Goal: Task Accomplishment & Management: Complete application form

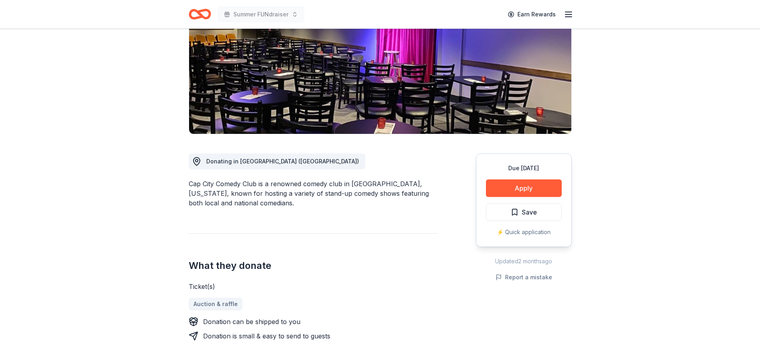
scroll to position [105, 0]
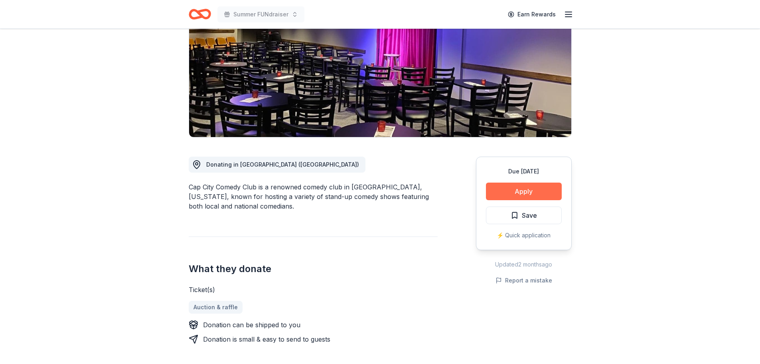
click at [520, 182] on button "Apply" at bounding box center [524, 191] width 76 height 18
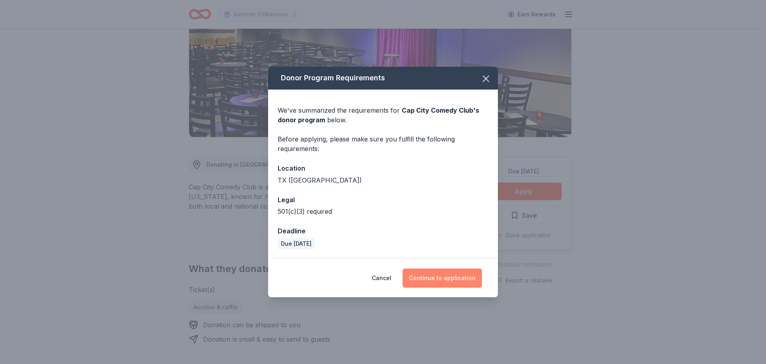
click at [444, 277] on button "Continue to application" at bounding box center [442, 277] width 79 height 19
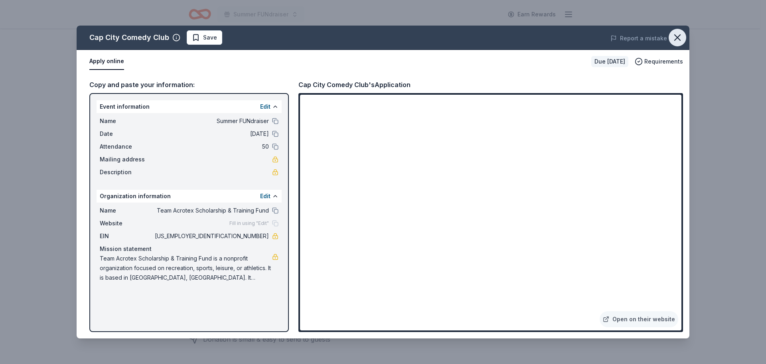
click at [680, 38] on icon "button" at bounding box center [677, 37] width 11 height 11
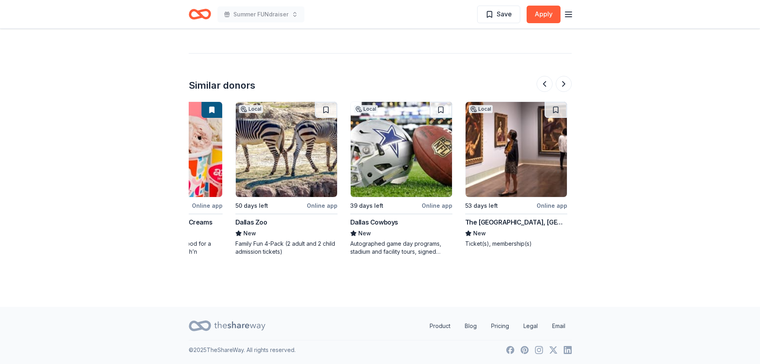
scroll to position [0, 190]
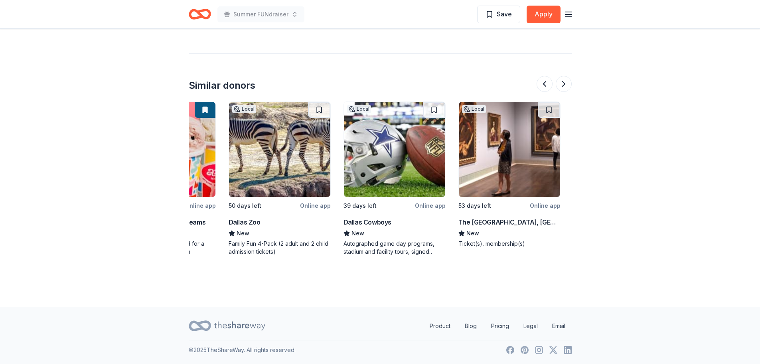
click at [380, 245] on div "Autographed game day programs, stadium and facility tours, signed photos, unsig…" at bounding box center [395, 247] width 102 height 16
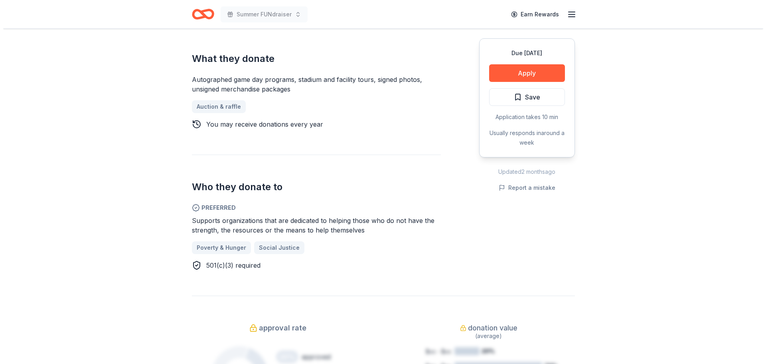
scroll to position [318, 0]
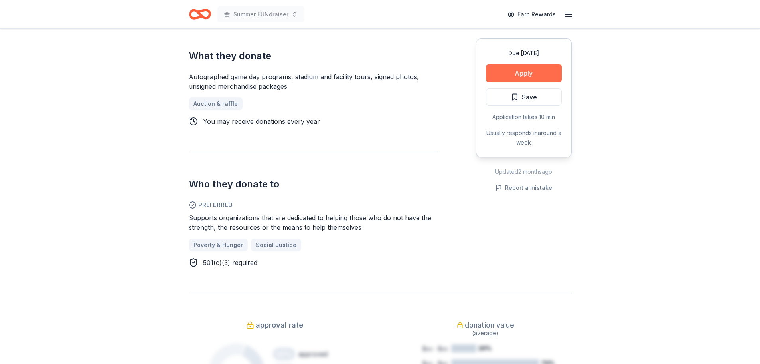
click at [547, 79] on button "Apply" at bounding box center [524, 73] width 76 height 18
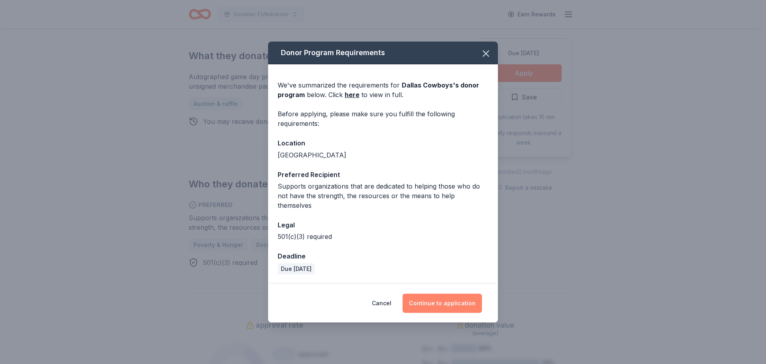
click at [435, 304] on button "Continue to application" at bounding box center [442, 302] width 79 height 19
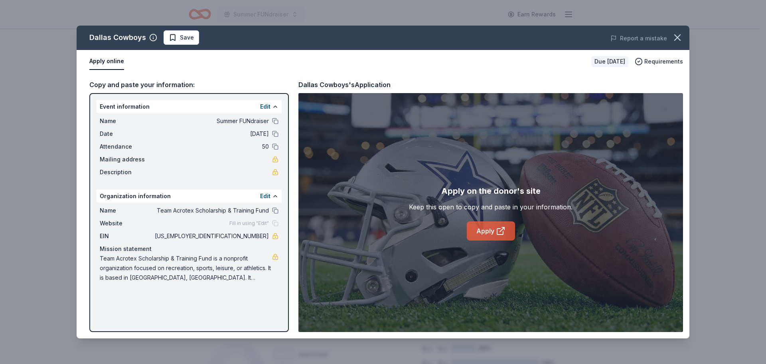
click at [496, 232] on icon at bounding box center [501, 231] width 10 height 10
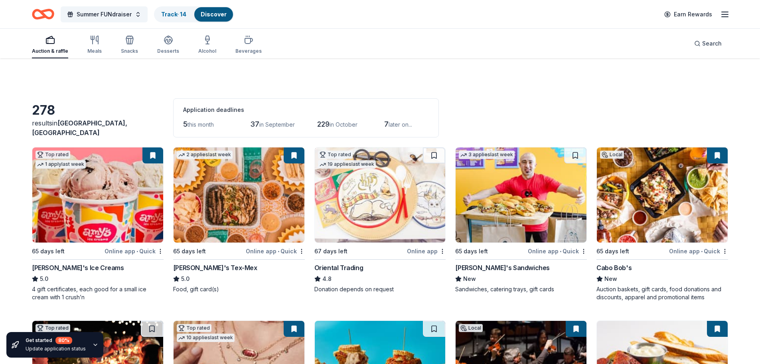
scroll to position [779, 0]
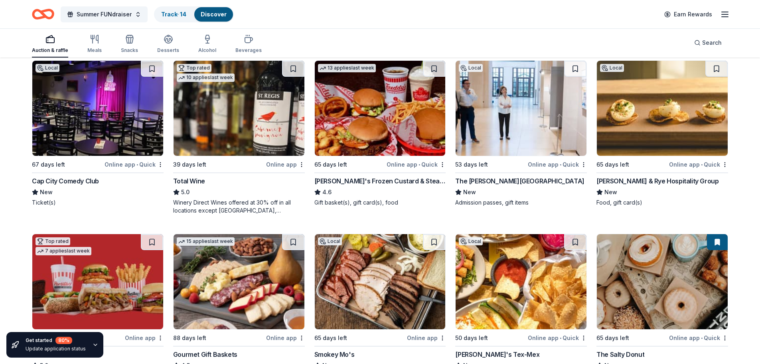
click at [237, 206] on div "Winery Direct Wines offered at 30% off in all locations except CT, MA, and othe…" at bounding box center [239, 206] width 132 height 16
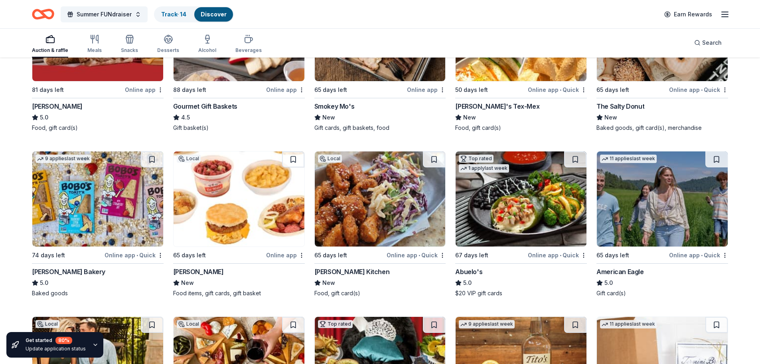
scroll to position [1027, 0]
click at [200, 105] on div "Gourmet Gift Baskets" at bounding box center [205, 107] width 64 height 10
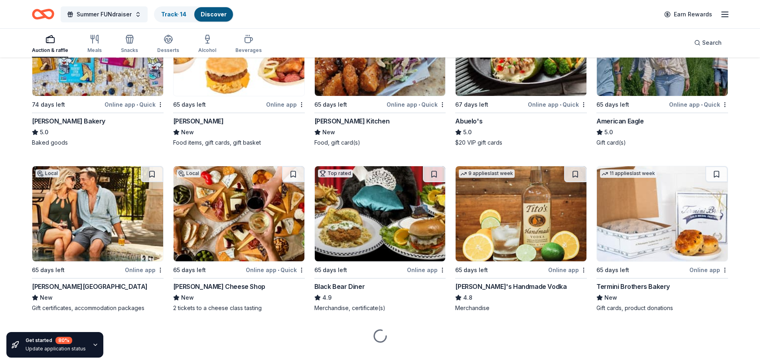
scroll to position [1178, 0]
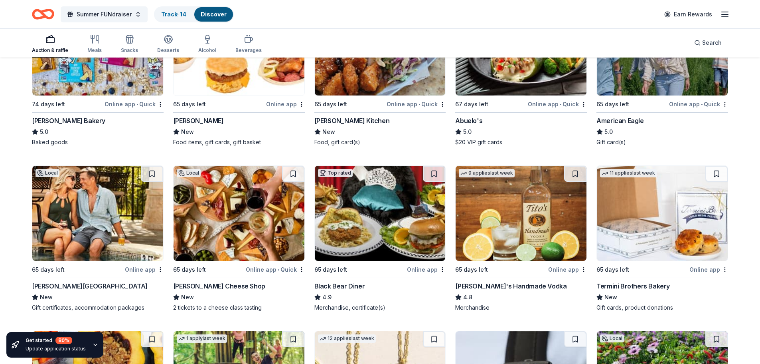
click at [209, 287] on div "Antonelli's Cheese Shop" at bounding box center [219, 286] width 92 height 10
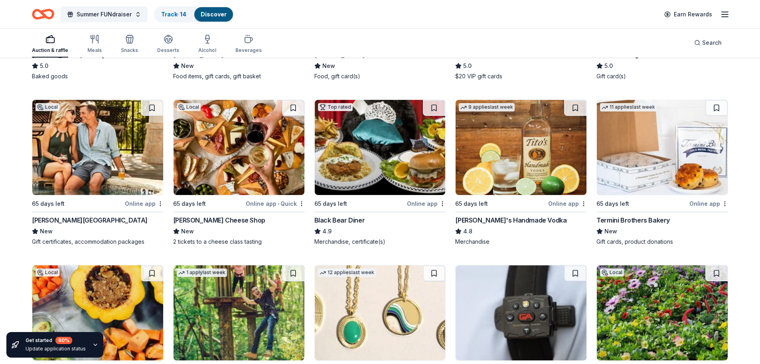
scroll to position [1244, 0]
click at [486, 219] on div "Tito's Handmade Vodka" at bounding box center [510, 220] width 111 height 10
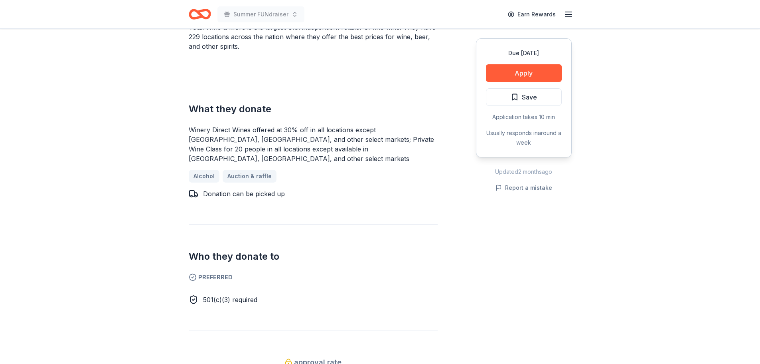
scroll to position [285, 0]
click at [516, 69] on button "Apply" at bounding box center [524, 73] width 76 height 18
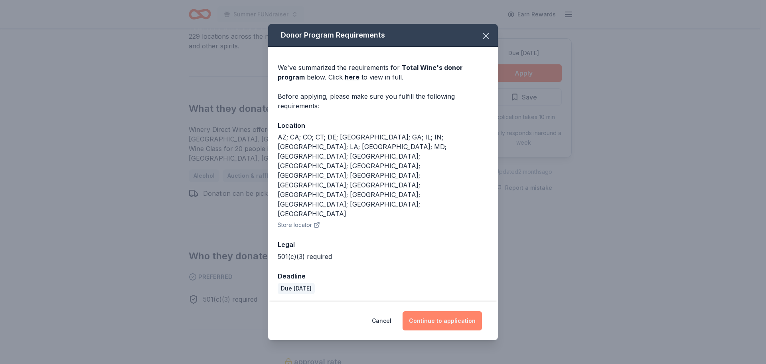
click at [432, 311] on button "Continue to application" at bounding box center [442, 320] width 79 height 19
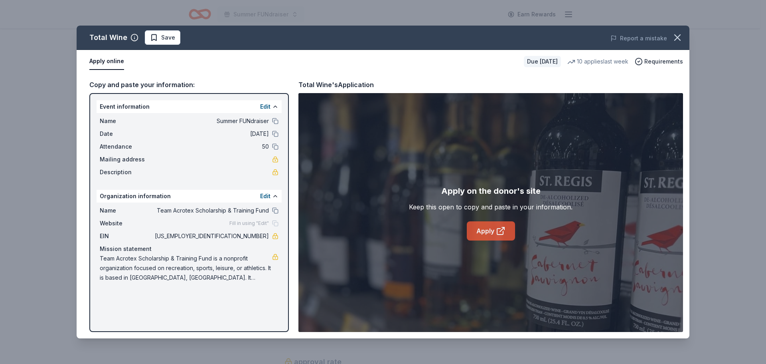
click at [491, 223] on link "Apply" at bounding box center [491, 230] width 48 height 19
click at [680, 37] on icon "button" at bounding box center [677, 37] width 11 height 11
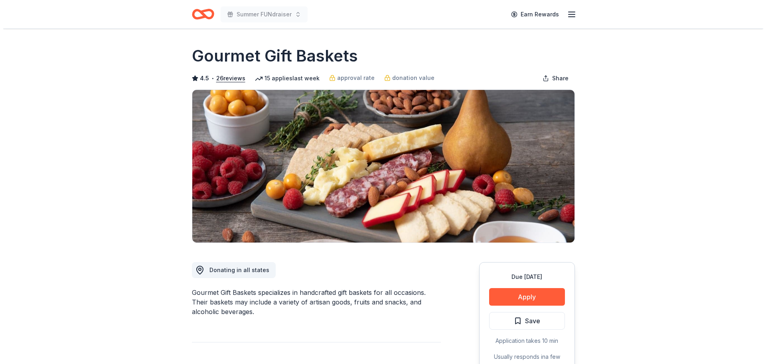
scroll to position [230, 0]
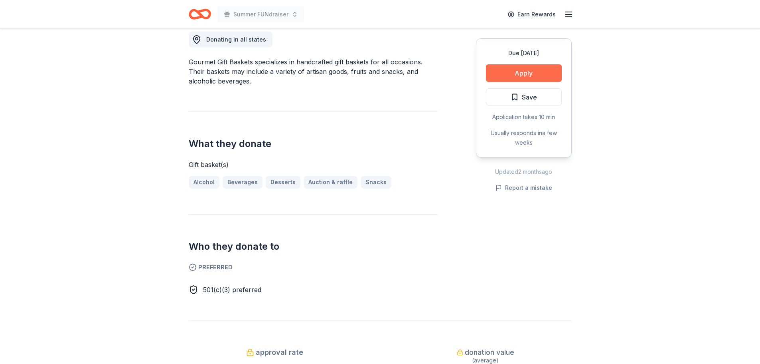
click at [509, 75] on button "Apply" at bounding box center [524, 73] width 76 height 18
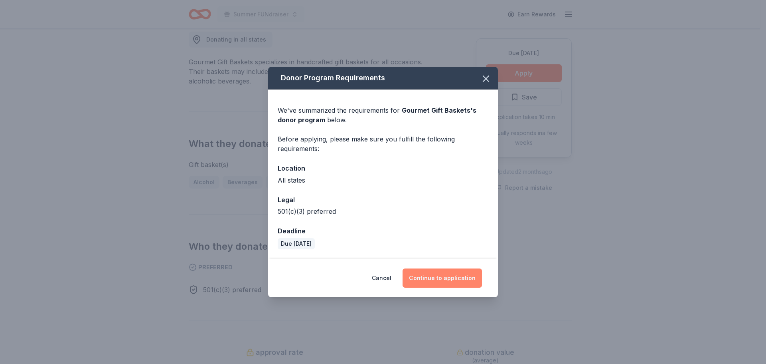
click at [435, 281] on button "Continue to application" at bounding box center [442, 277] width 79 height 19
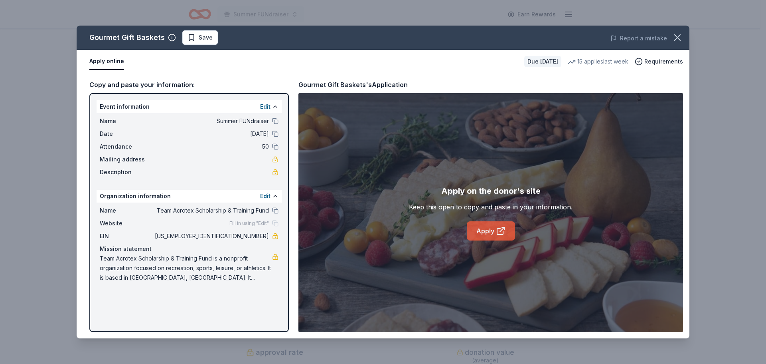
click at [495, 229] on link "Apply" at bounding box center [491, 230] width 48 height 19
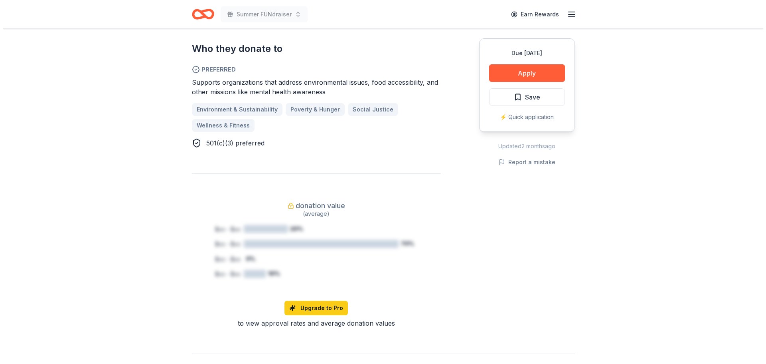
scroll to position [435, 0]
click at [518, 65] on button "Apply" at bounding box center [524, 73] width 76 height 18
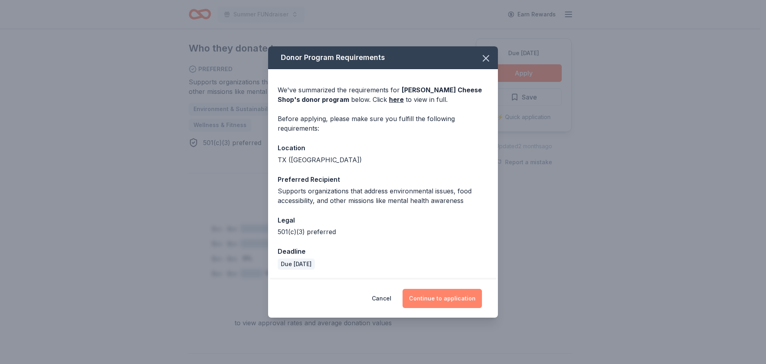
click at [443, 304] on button "Continue to application" at bounding box center [442, 297] width 79 height 19
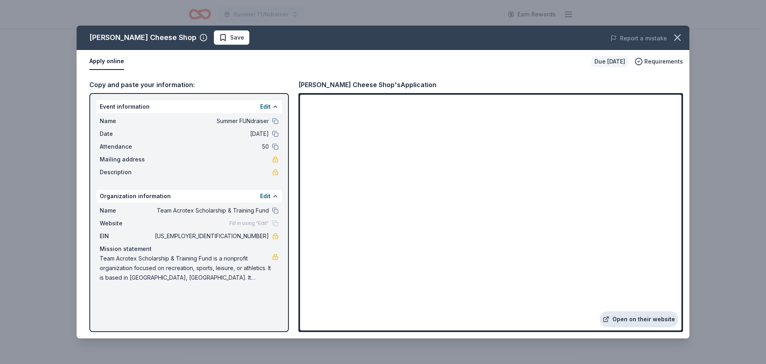
click at [628, 321] on link "Open on their website" at bounding box center [639, 319] width 79 height 16
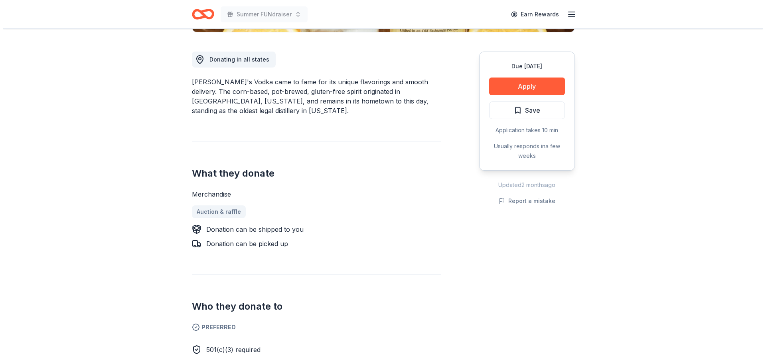
scroll to position [227, 0]
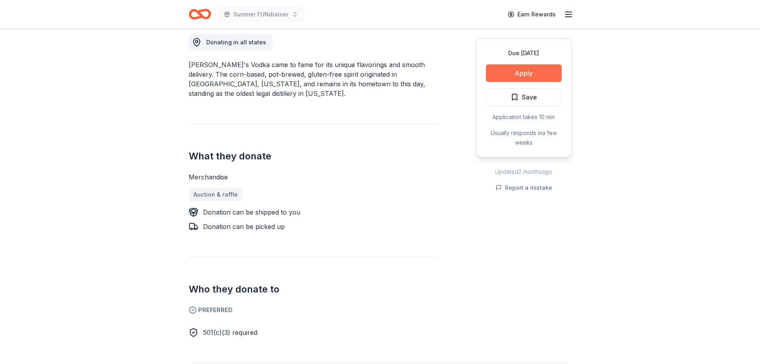
click at [538, 74] on button "Apply" at bounding box center [524, 73] width 76 height 18
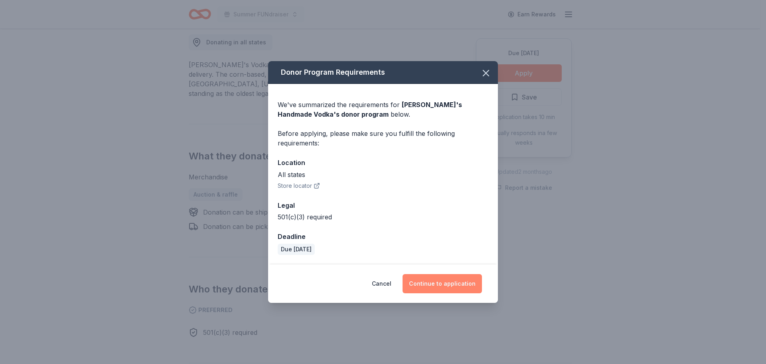
click at [454, 286] on button "Continue to application" at bounding box center [442, 283] width 79 height 19
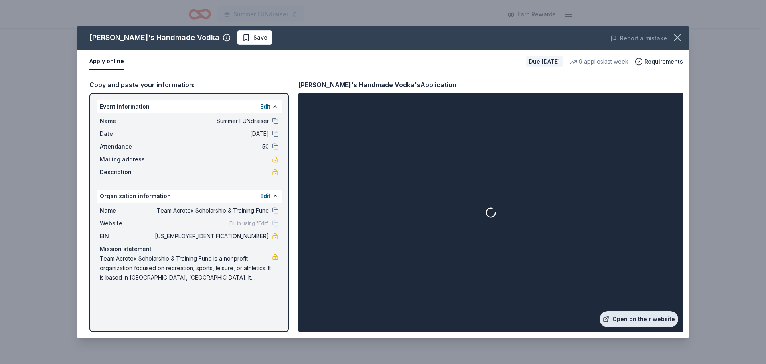
click at [614, 315] on link "Open on their website" at bounding box center [639, 319] width 79 height 16
